Goal: Navigation & Orientation: Find specific page/section

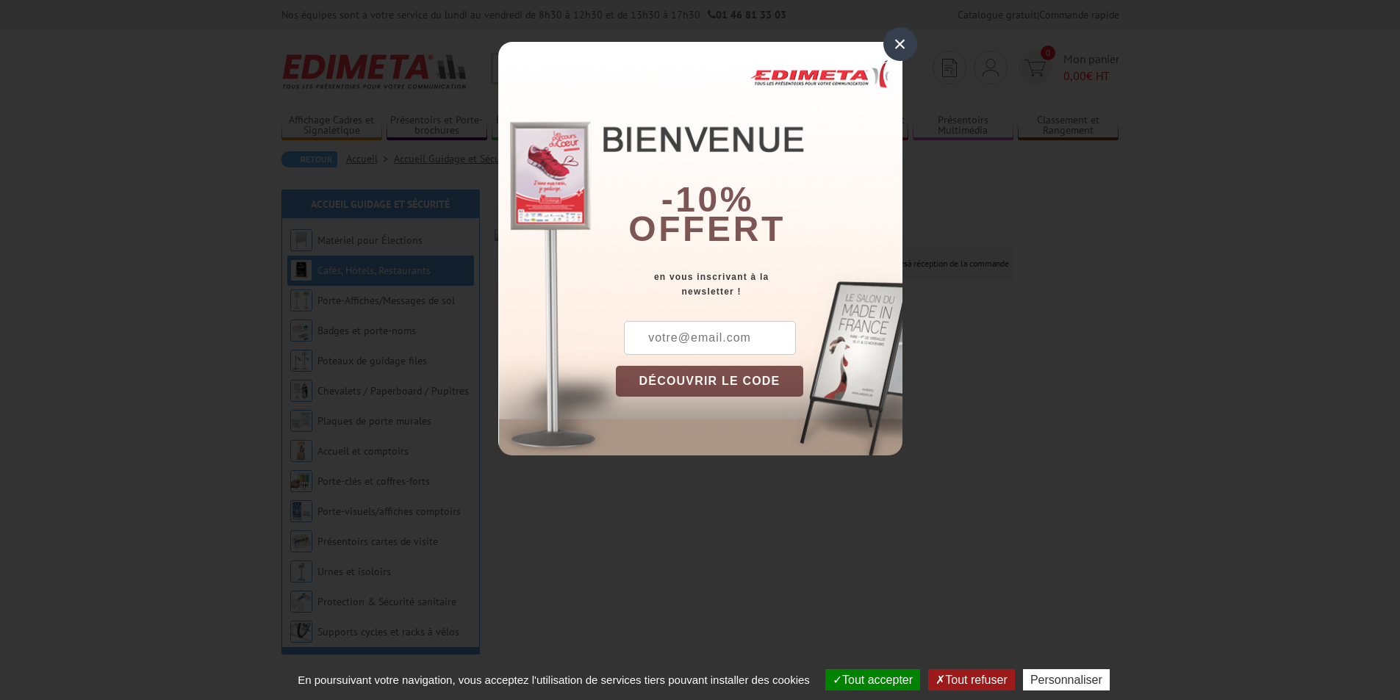
click at [895, 45] on div "×" at bounding box center [900, 44] width 34 height 34
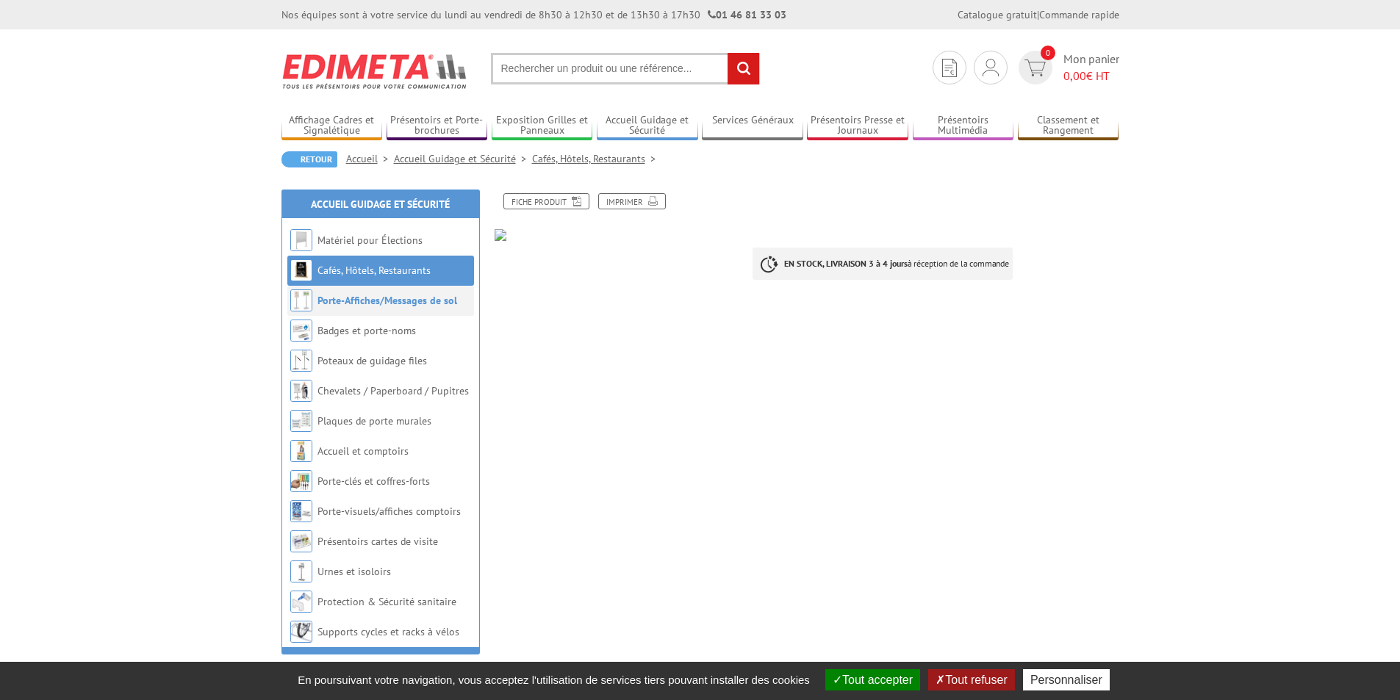
click at [341, 304] on link "Porte-Affiches/Messages de sol" at bounding box center [387, 300] width 140 height 13
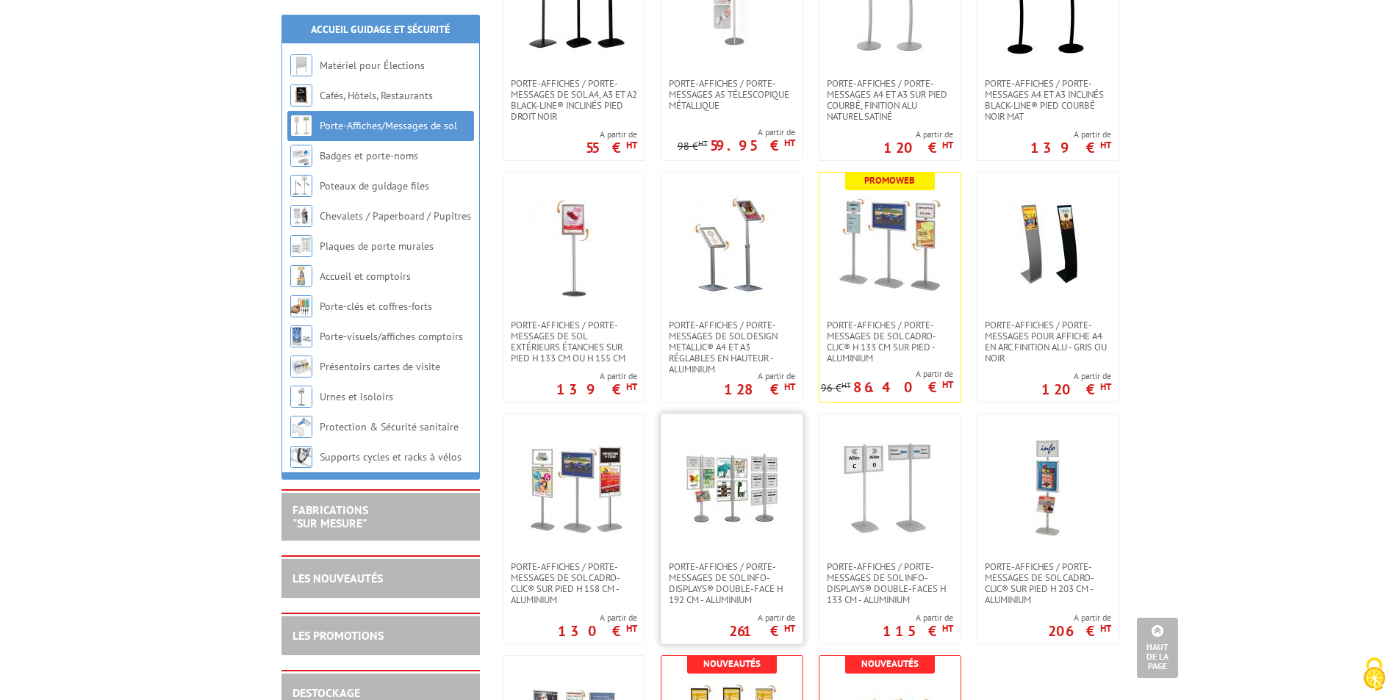
scroll to position [661, 0]
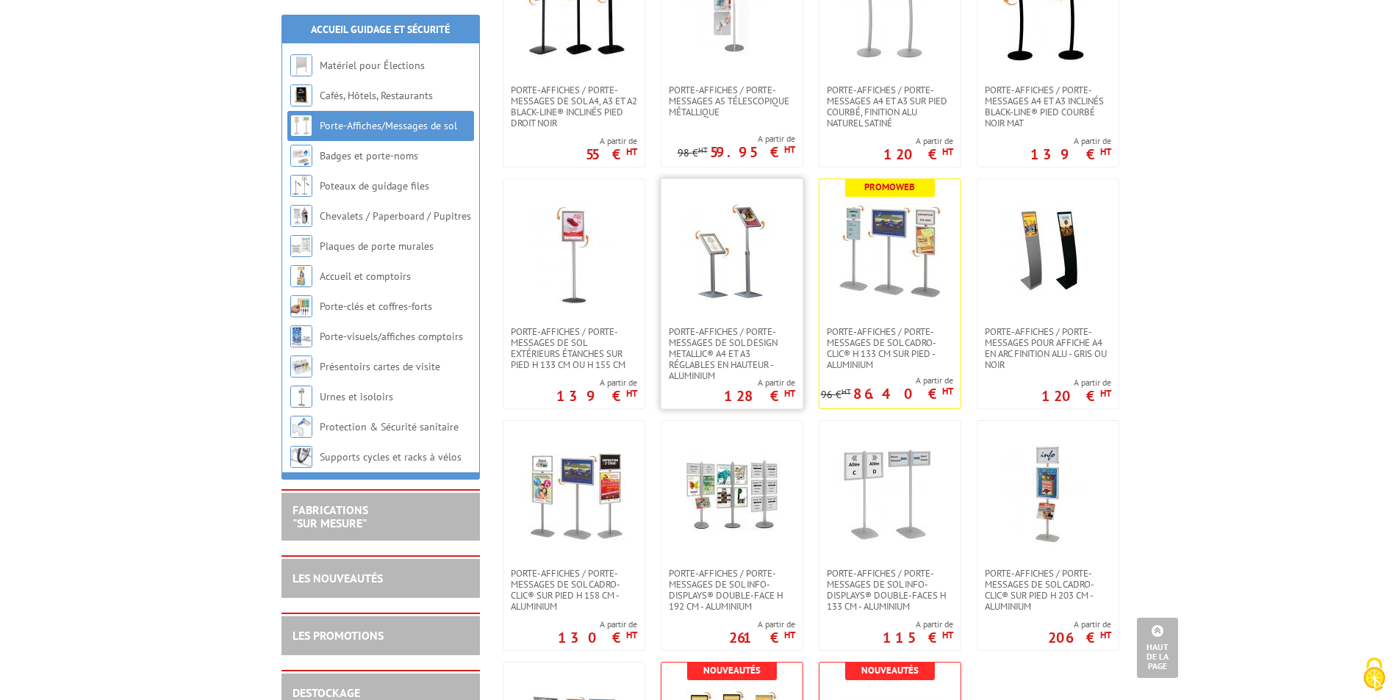
click at [737, 257] on img at bounding box center [731, 252] width 103 height 103
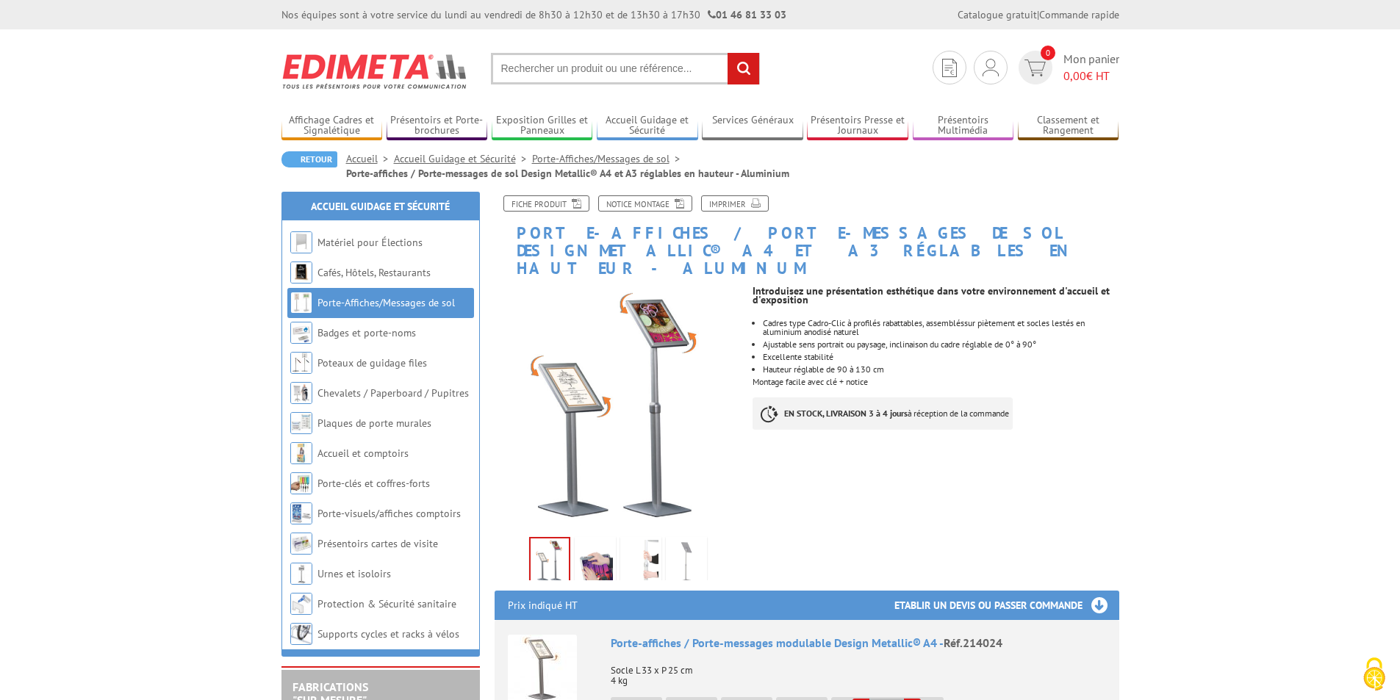
click at [690, 540] on img at bounding box center [686, 563] width 35 height 46
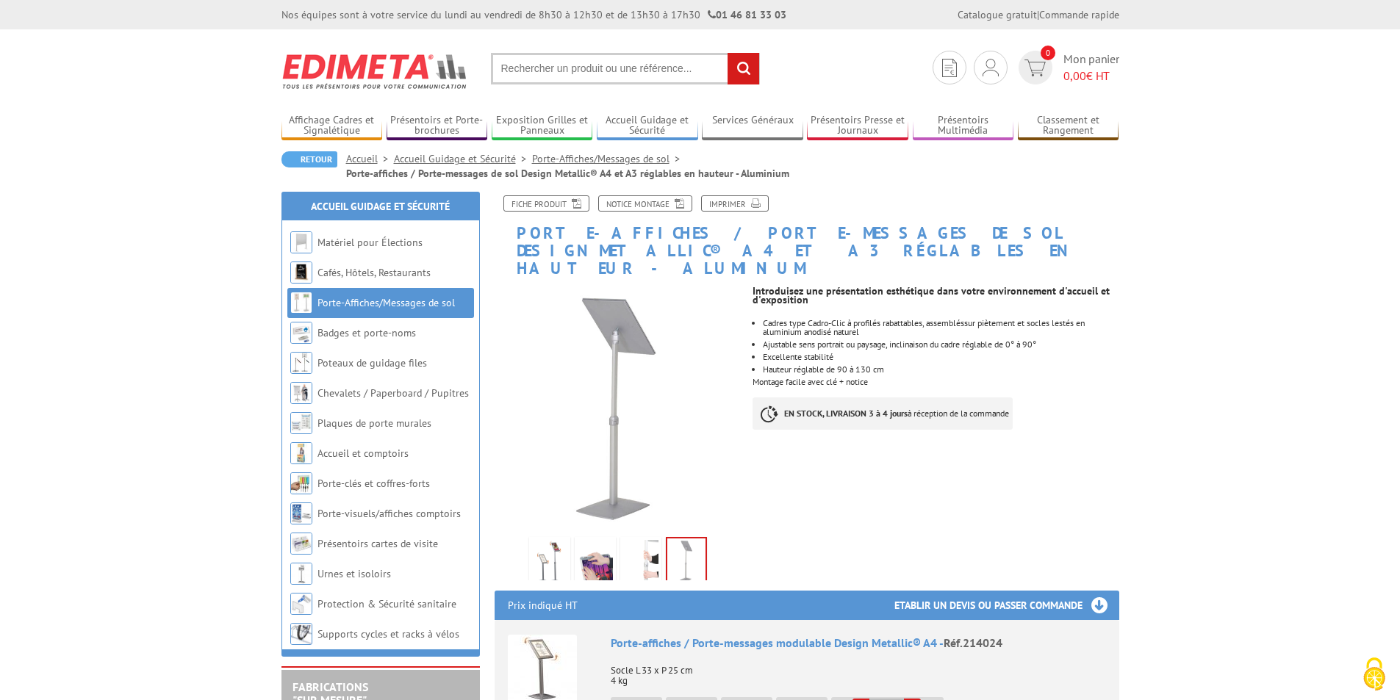
click at [635, 547] on img at bounding box center [640, 563] width 35 height 46
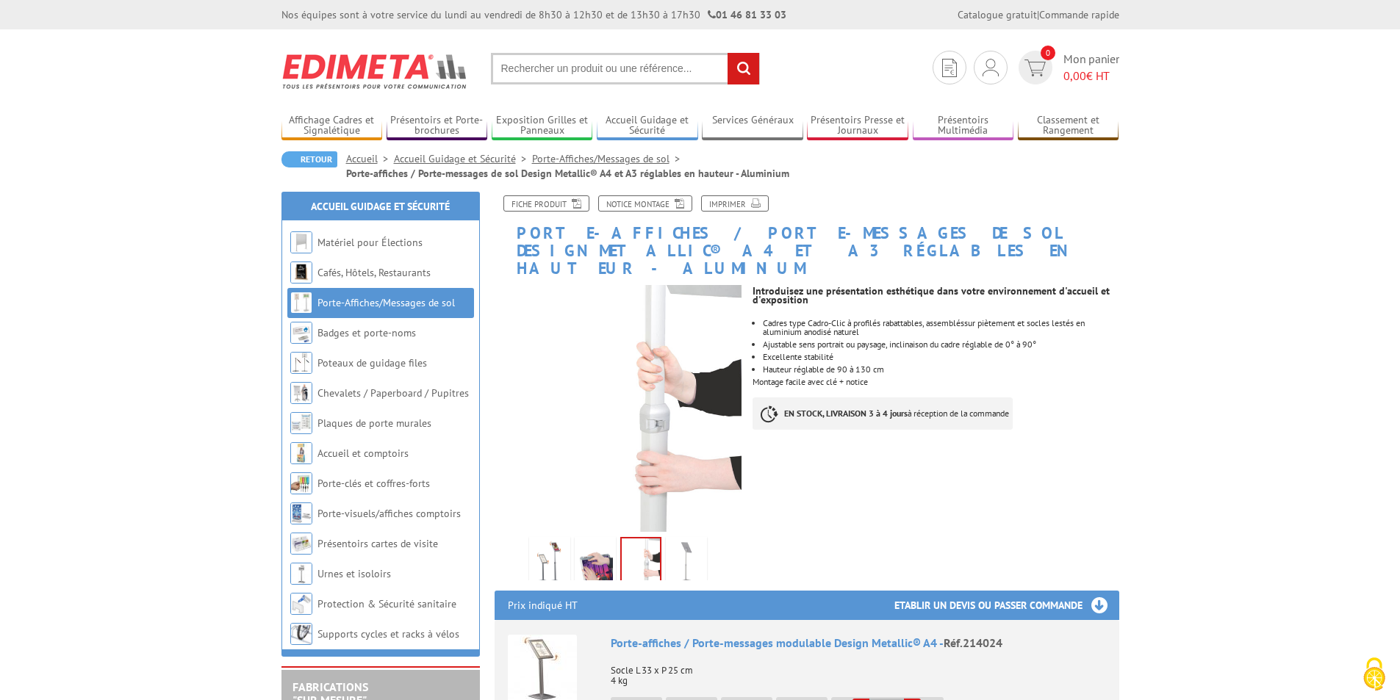
click at [595, 540] on img at bounding box center [594, 563] width 35 height 46
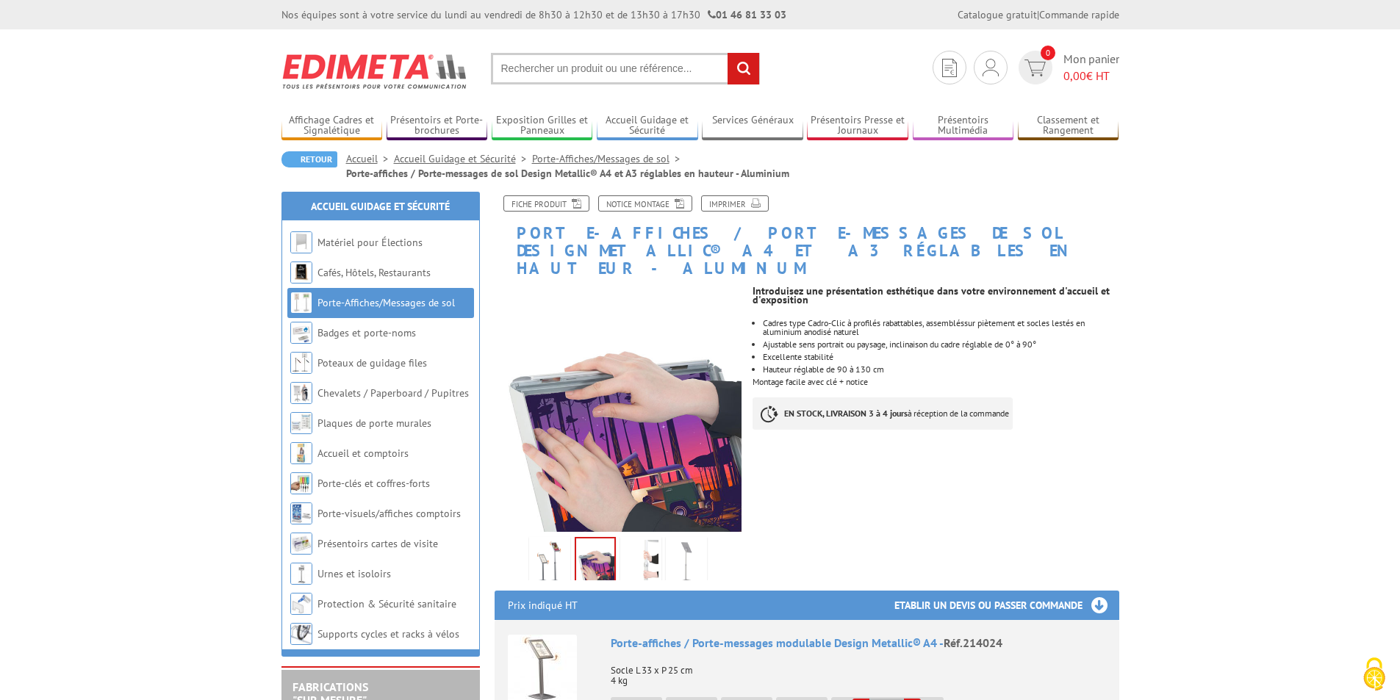
click at [555, 540] on img at bounding box center [549, 563] width 35 height 46
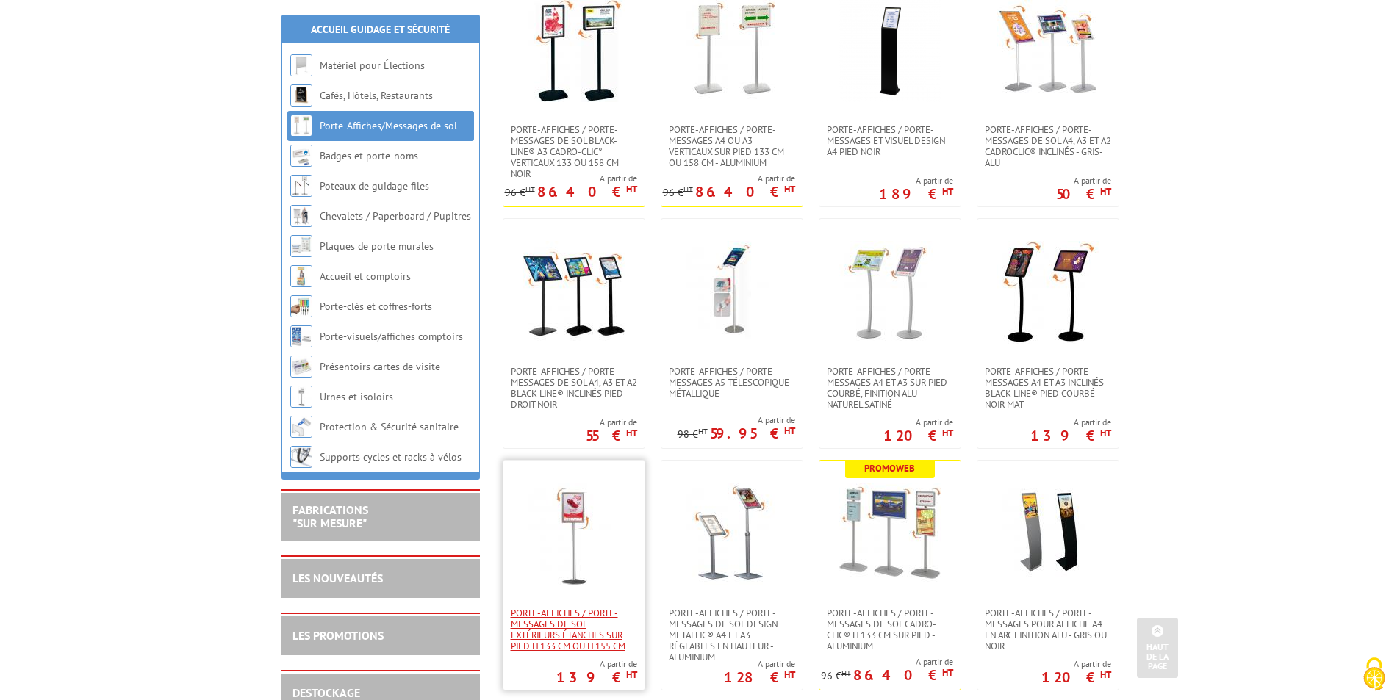
scroll to position [294, 0]
